Goal: Task Accomplishment & Management: Manage account settings

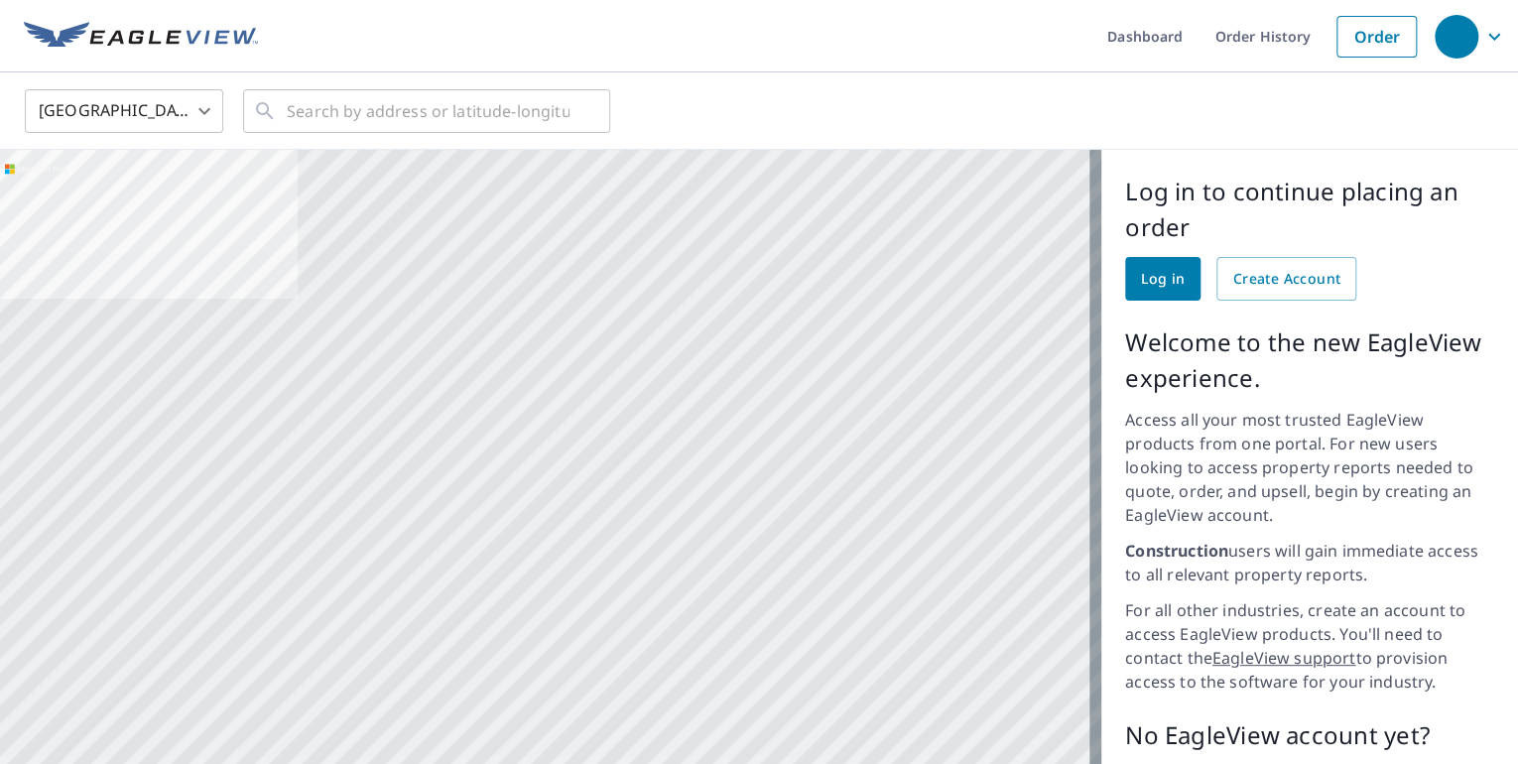
click at [1104, 277] on div "Log in to continue placing an order Log in Create Account Welcome to the new Ea…" at bounding box center [1310, 534] width 417 height 769
click at [1141, 286] on span "Log in" at bounding box center [1163, 279] width 44 height 25
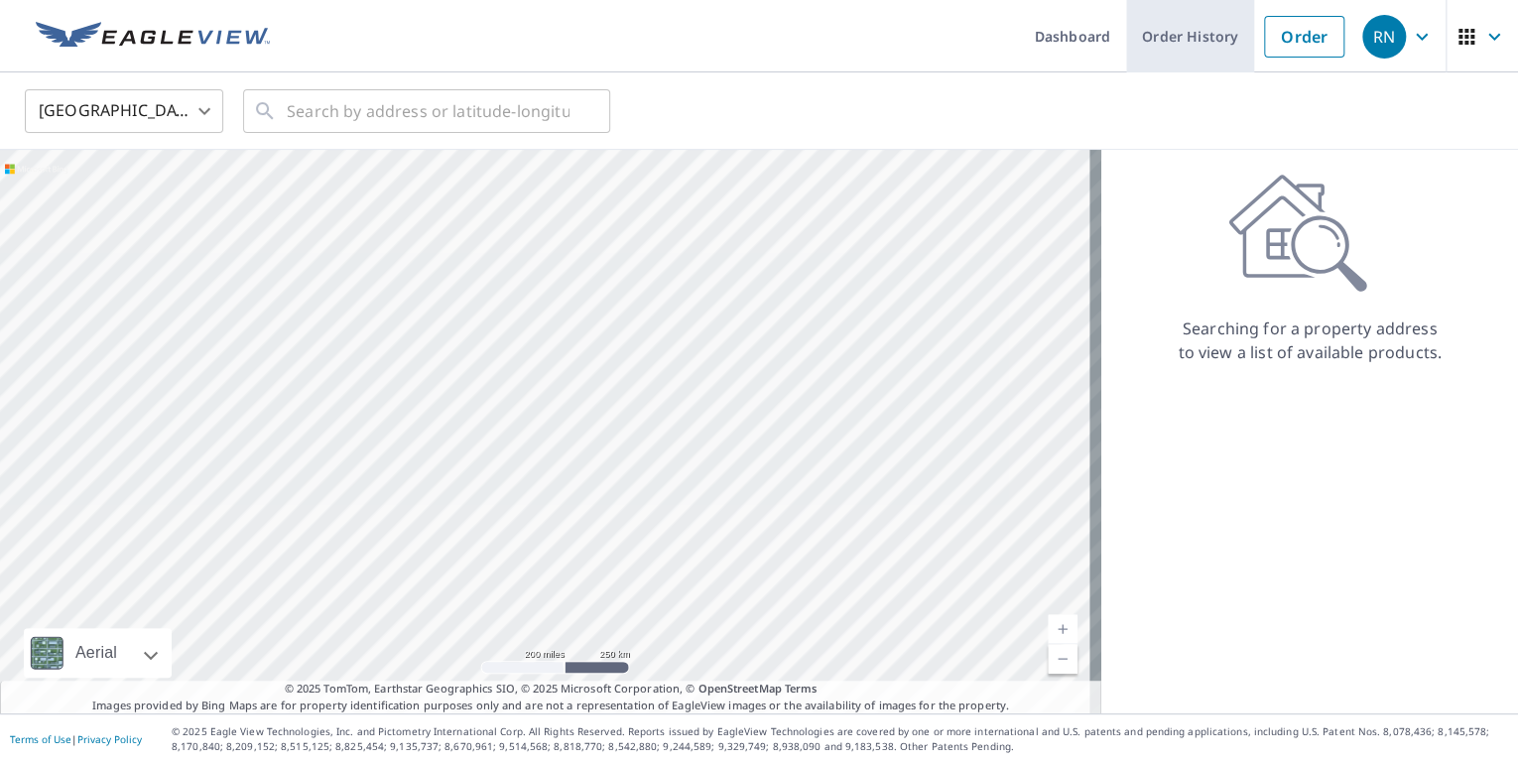
click at [1211, 32] on link "Order History" at bounding box center [1190, 36] width 128 height 72
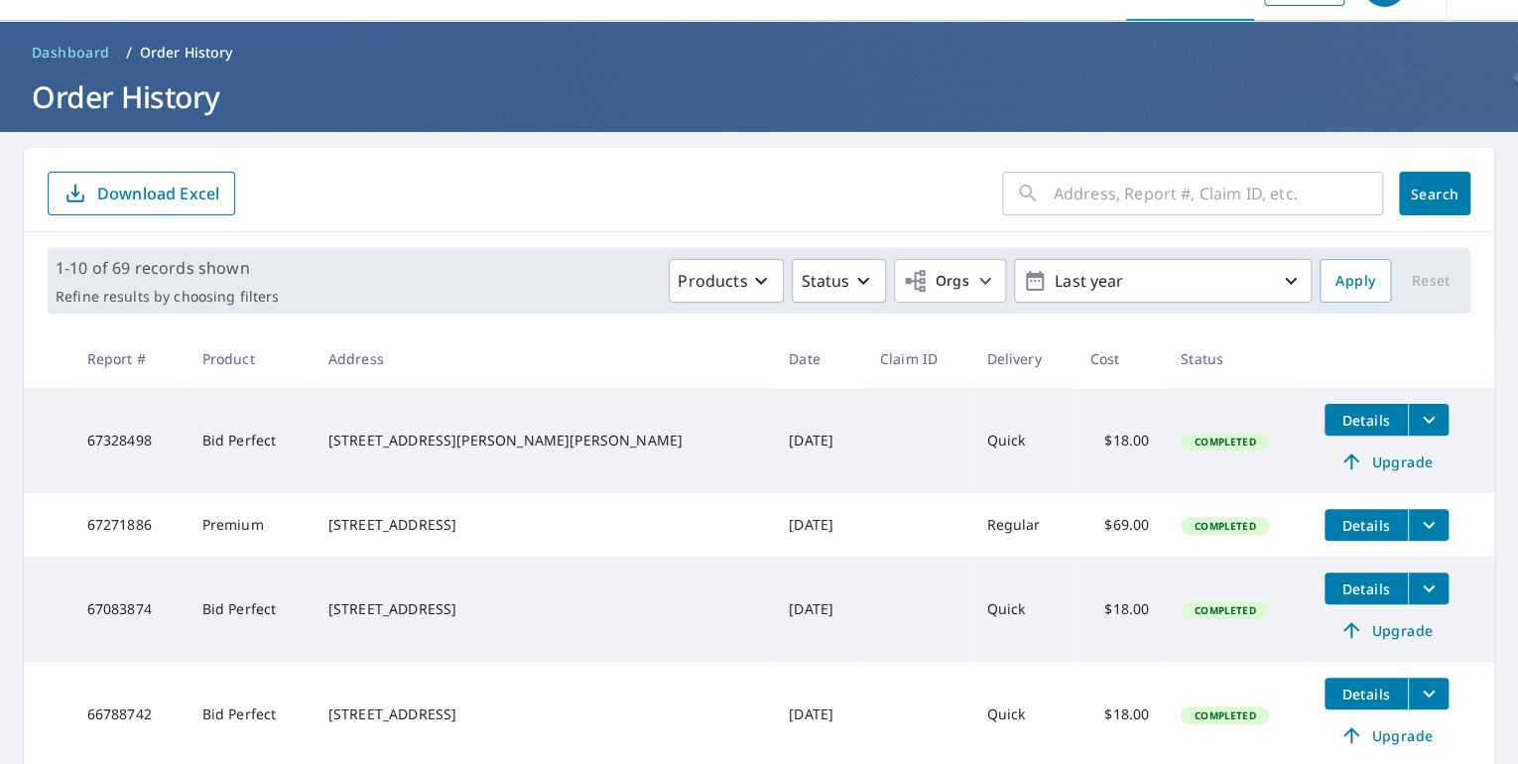
scroll to position [79, 0]
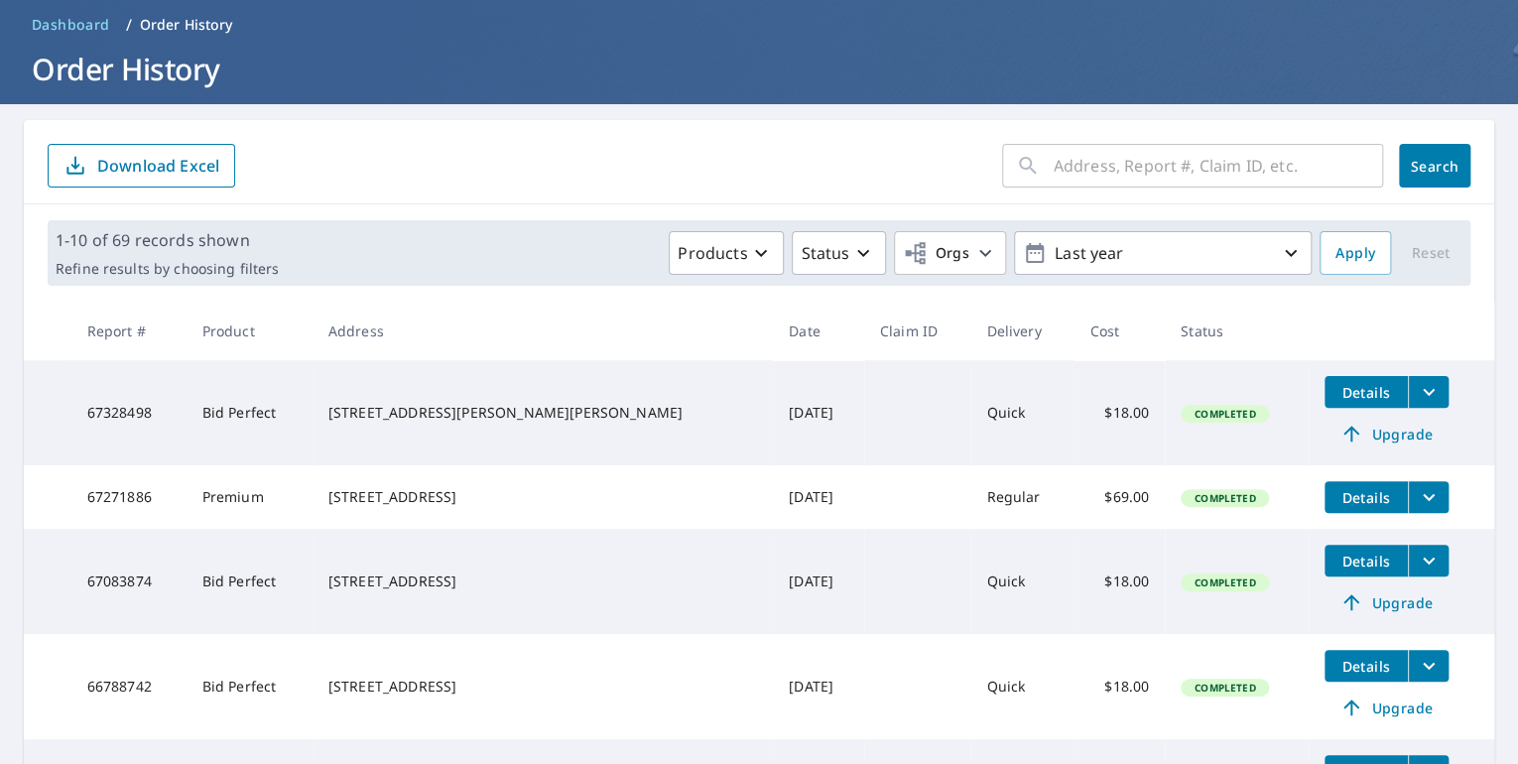
click at [1423, 389] on icon "filesDropdownBtn-67328498" at bounding box center [1429, 392] width 12 height 7
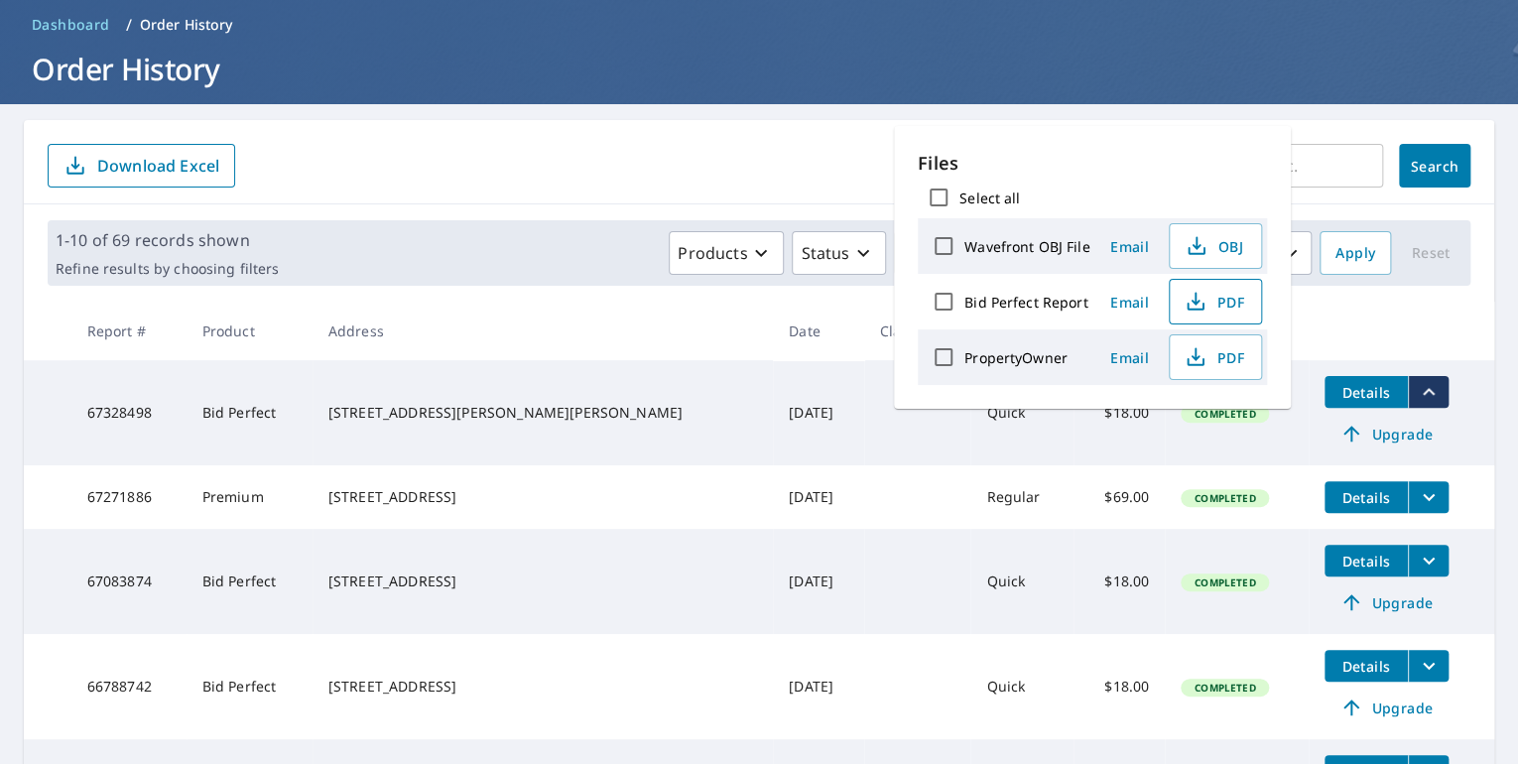
click at [1238, 310] on span "PDF" at bounding box center [1214, 302] width 64 height 24
click at [1103, 64] on h1 "Order History" at bounding box center [759, 69] width 1471 height 41
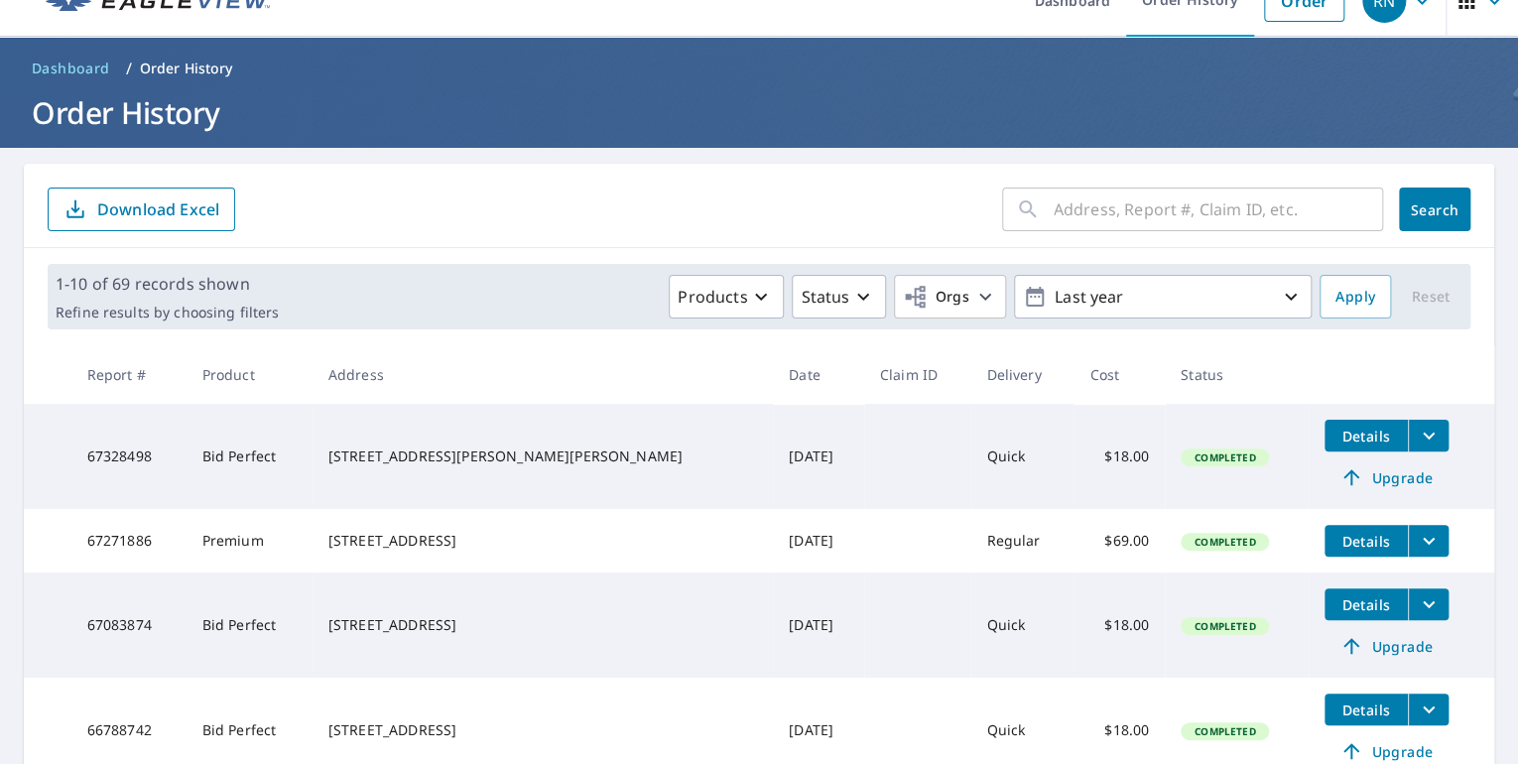
scroll to position [0, 0]
